Goal: Task Accomplishment & Management: Use online tool/utility

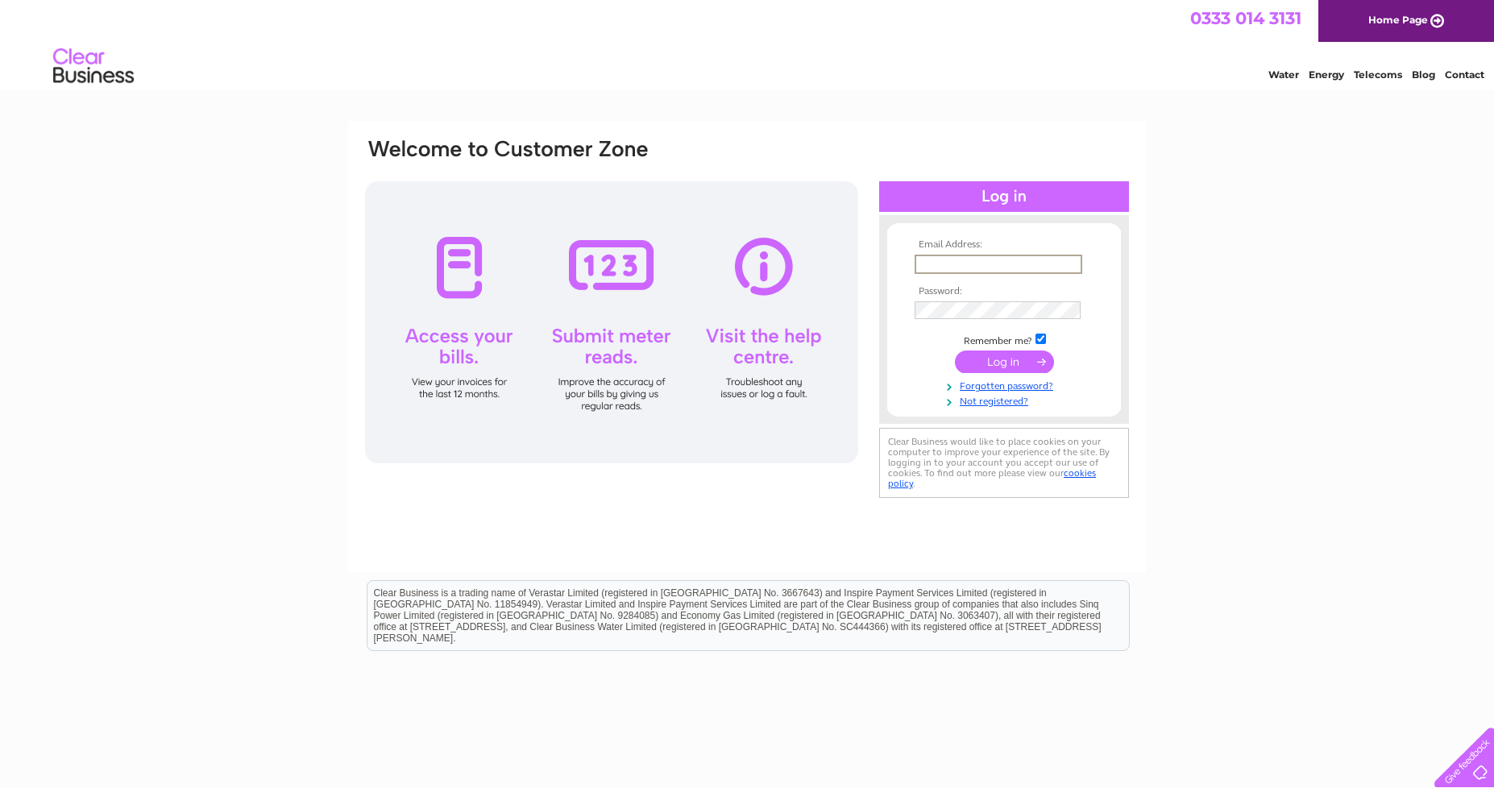
click at [933, 263] on input "text" at bounding box center [998, 264] width 168 height 19
type input "carats@alanpfulton.com"
click at [1000, 364] on input "submit" at bounding box center [1004, 360] width 99 height 23
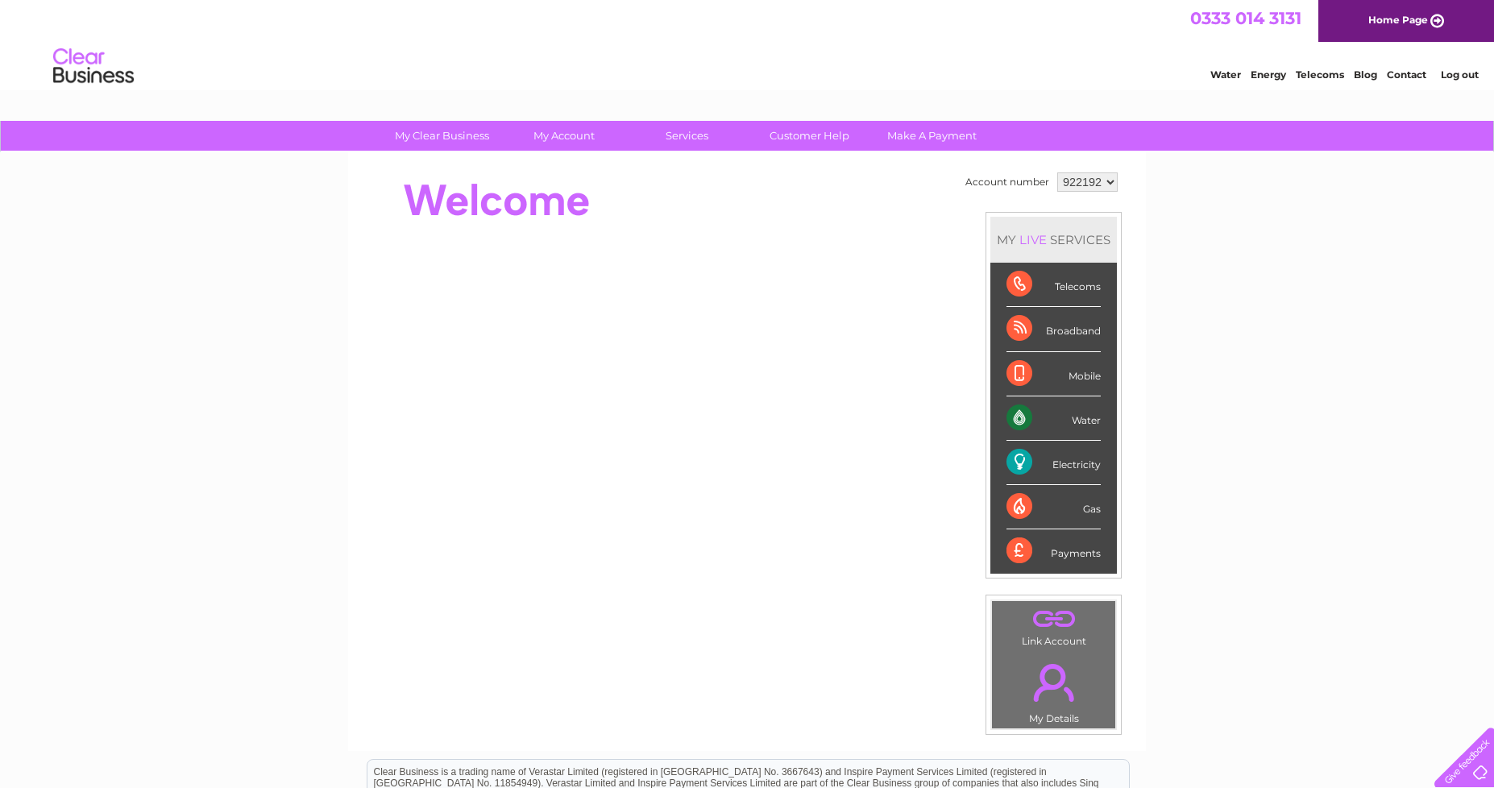
click at [1047, 415] on div "Water" at bounding box center [1053, 418] width 94 height 44
click at [1018, 419] on div "Water" at bounding box center [1053, 418] width 94 height 44
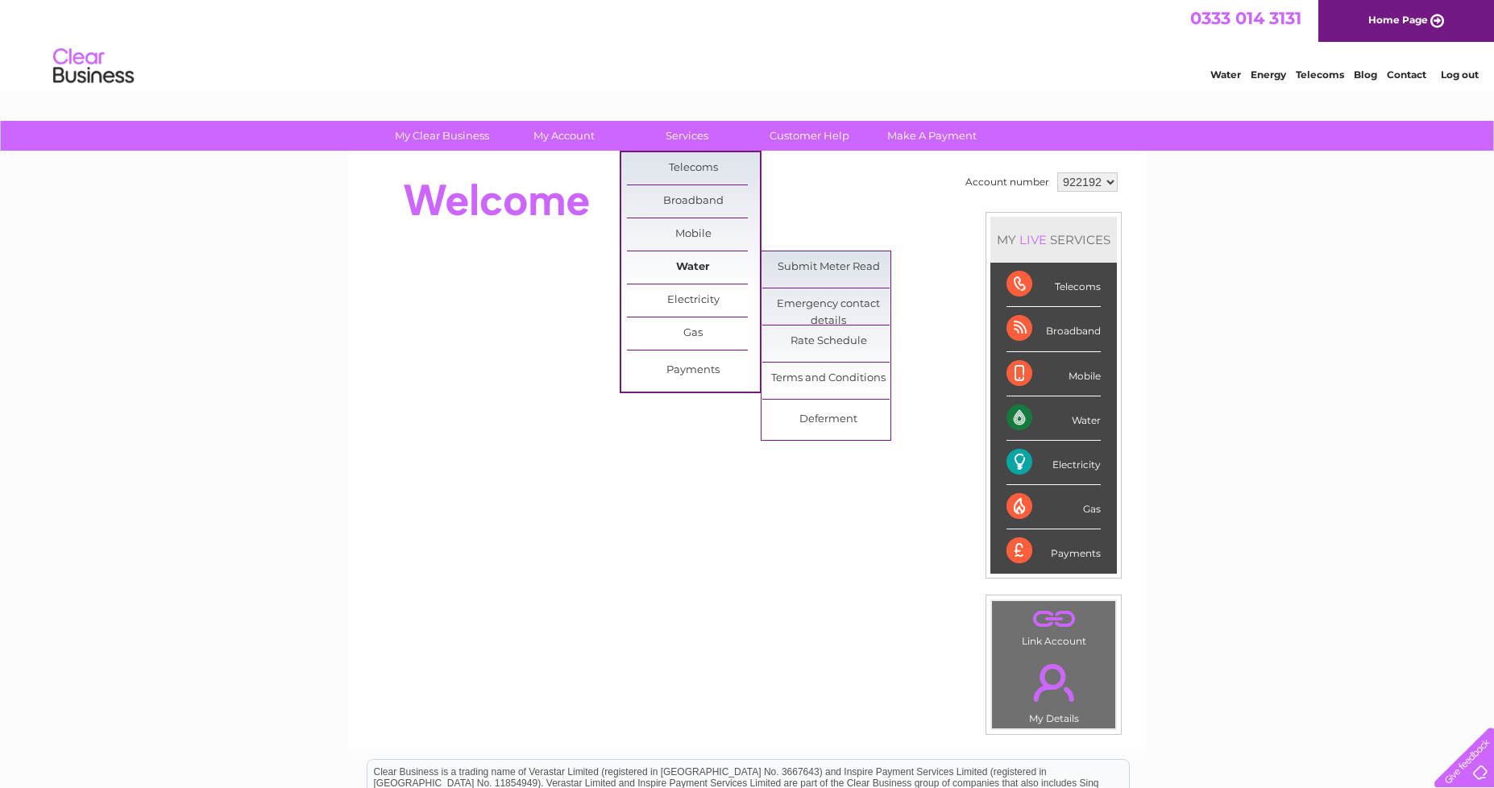
click at [691, 269] on link "Water" at bounding box center [693, 267] width 133 height 32
click at [811, 269] on link "Submit Meter Read" at bounding box center [828, 267] width 133 height 32
click at [812, 269] on link "Submit Meter Read" at bounding box center [828, 267] width 133 height 32
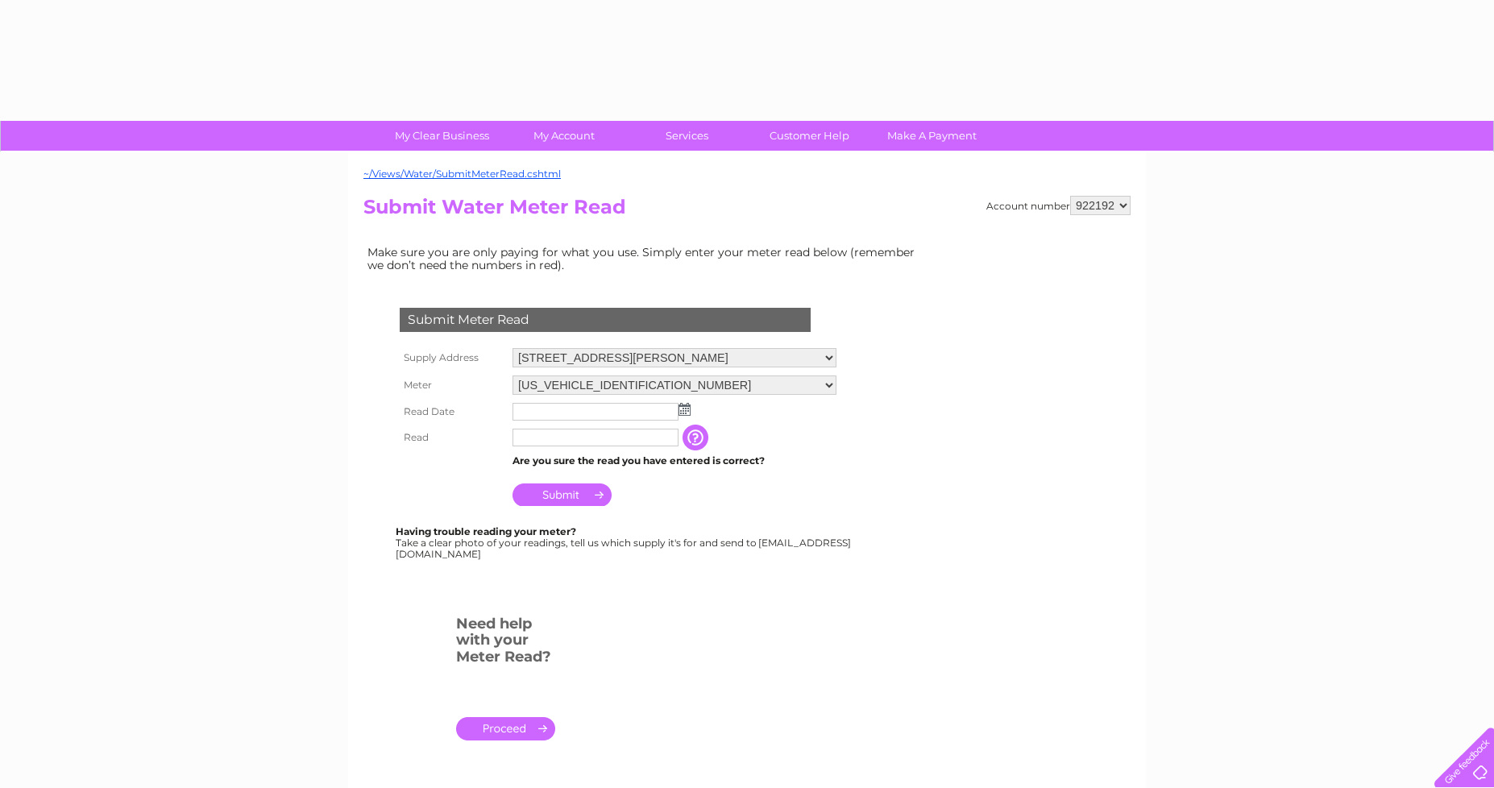
click at [812, 269] on td "Make sure you are only paying for what you use. Simply enter your meter read be…" at bounding box center [645, 259] width 564 height 34
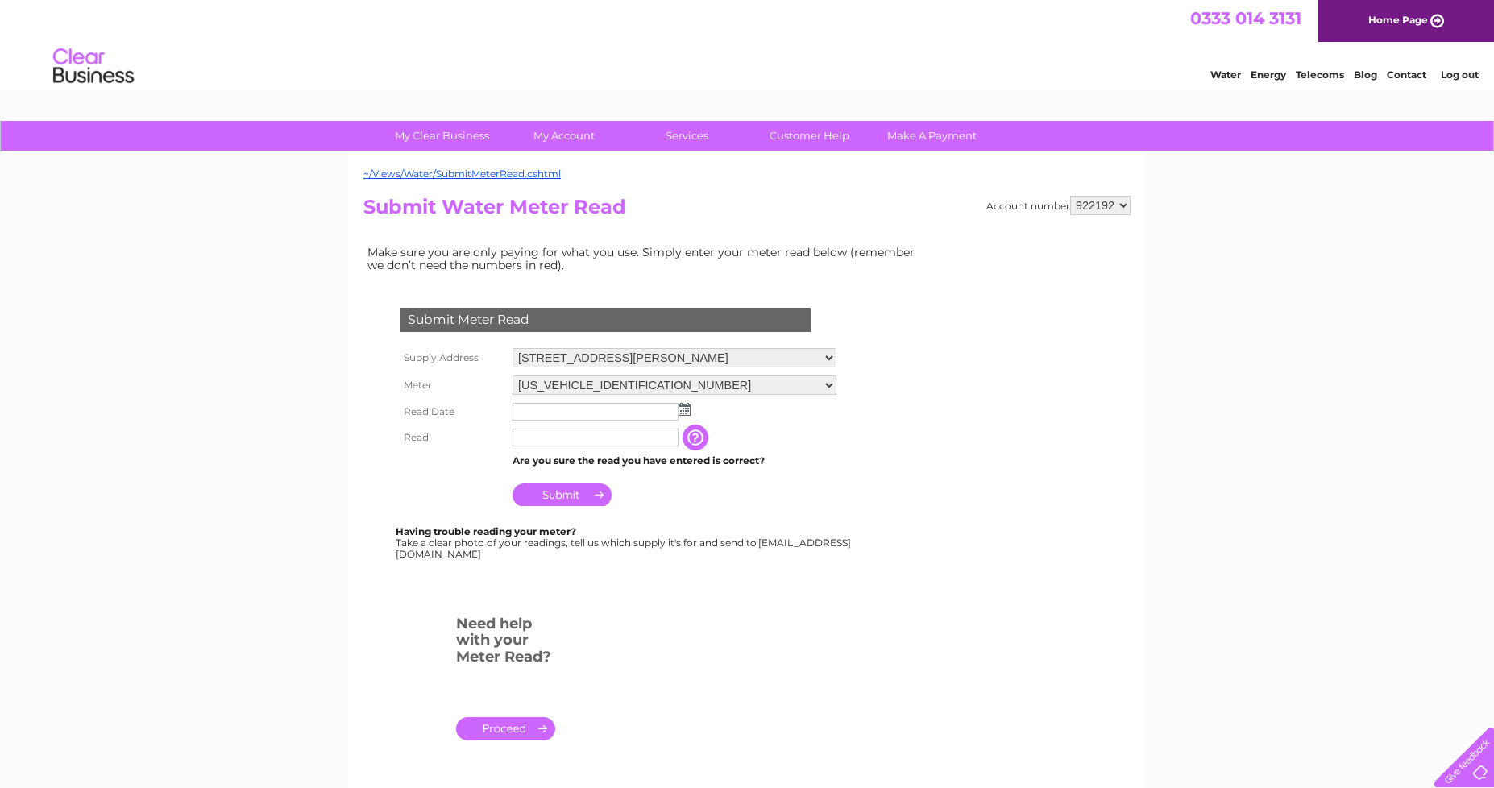
click at [686, 409] on img at bounding box center [684, 409] width 12 height 13
click at [552, 477] on link "1" at bounding box center [553, 480] width 25 height 16
type input "2025/09/01"
click at [558, 437] on input "text" at bounding box center [596, 438] width 168 height 19
type input "47"
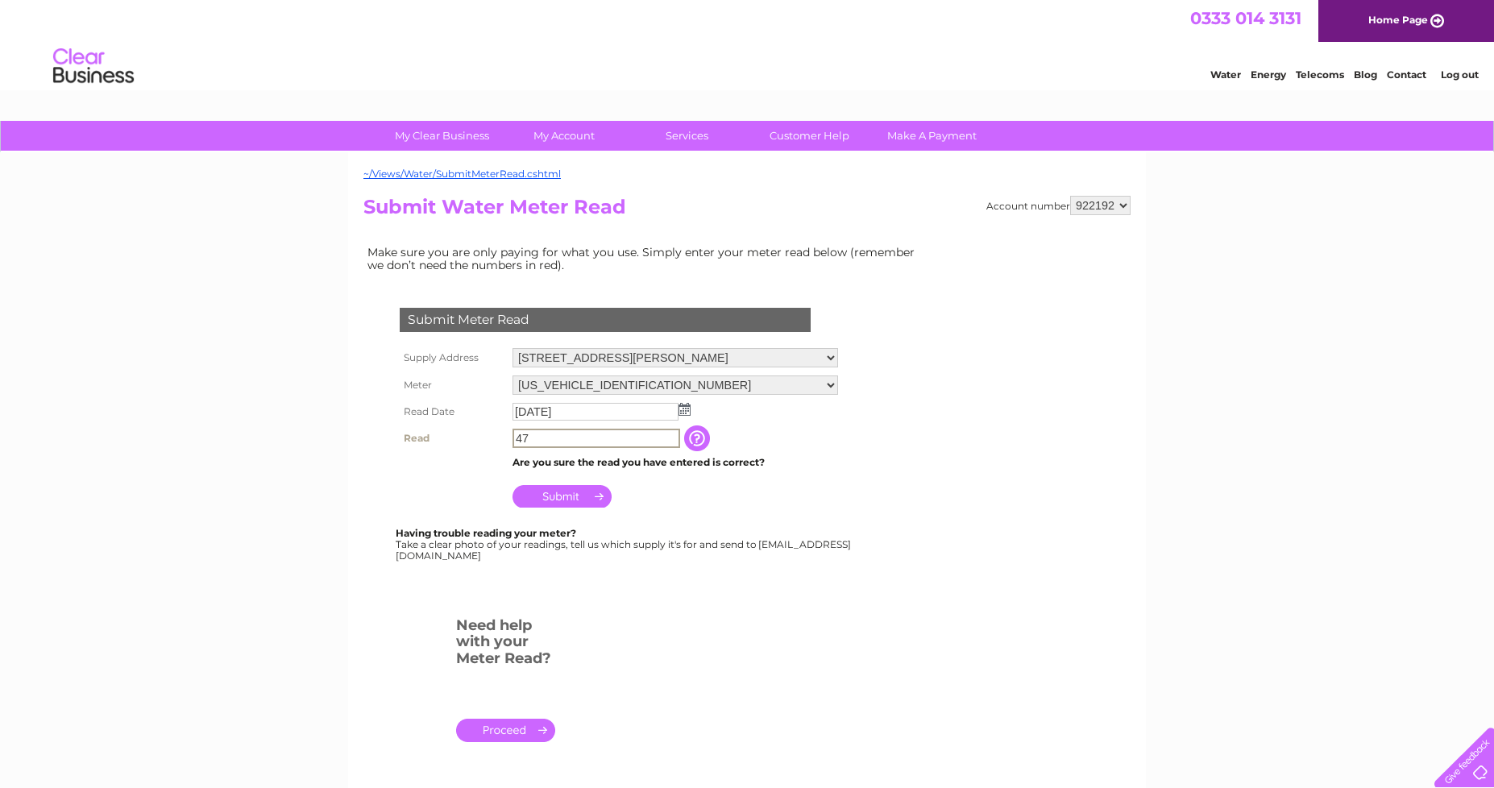
click at [561, 492] on input "Submit" at bounding box center [561, 496] width 99 height 23
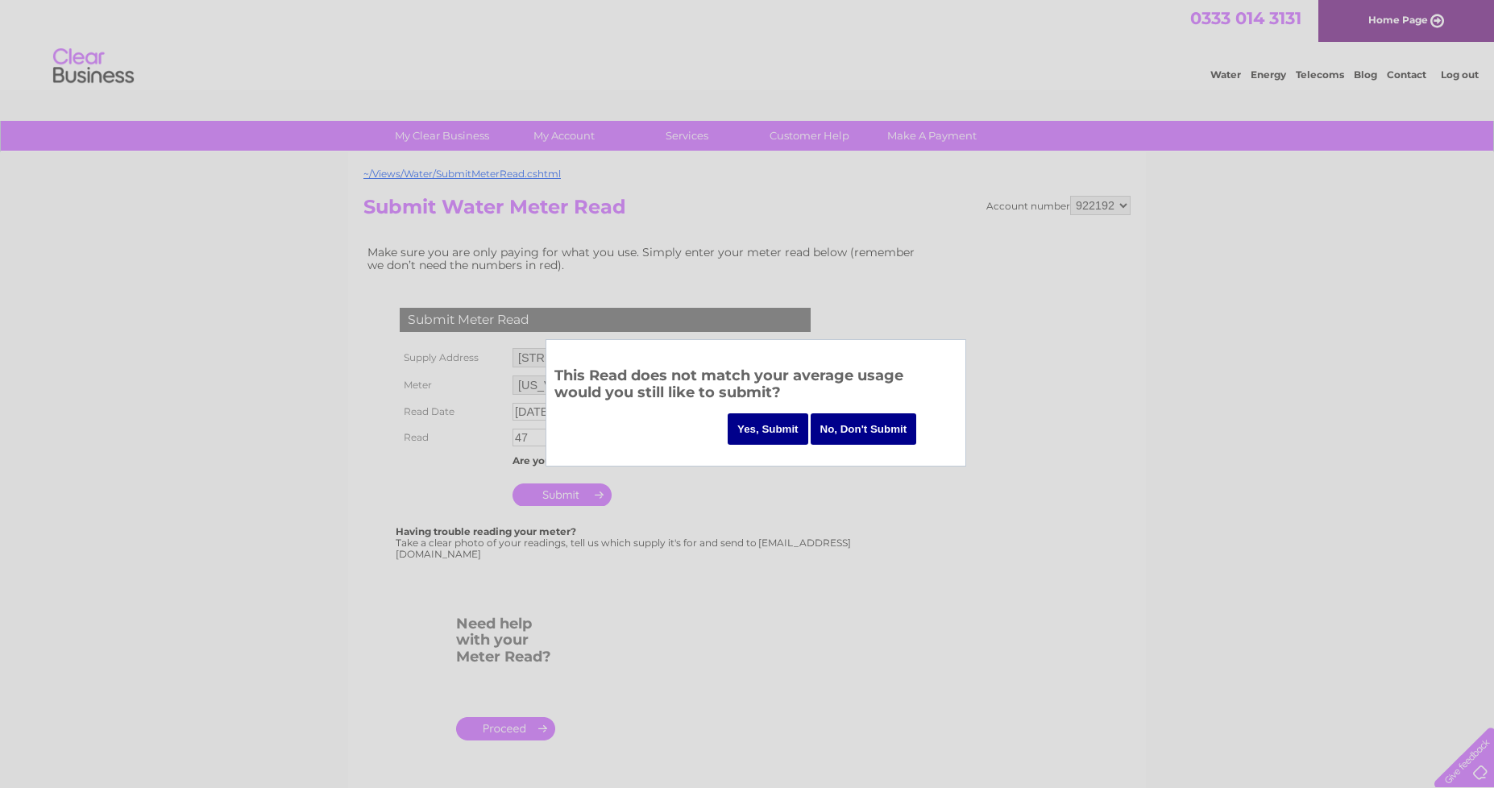
click at [748, 431] on input "Yes, Submit" at bounding box center [768, 428] width 81 height 31
